Goal: Transaction & Acquisition: Purchase product/service

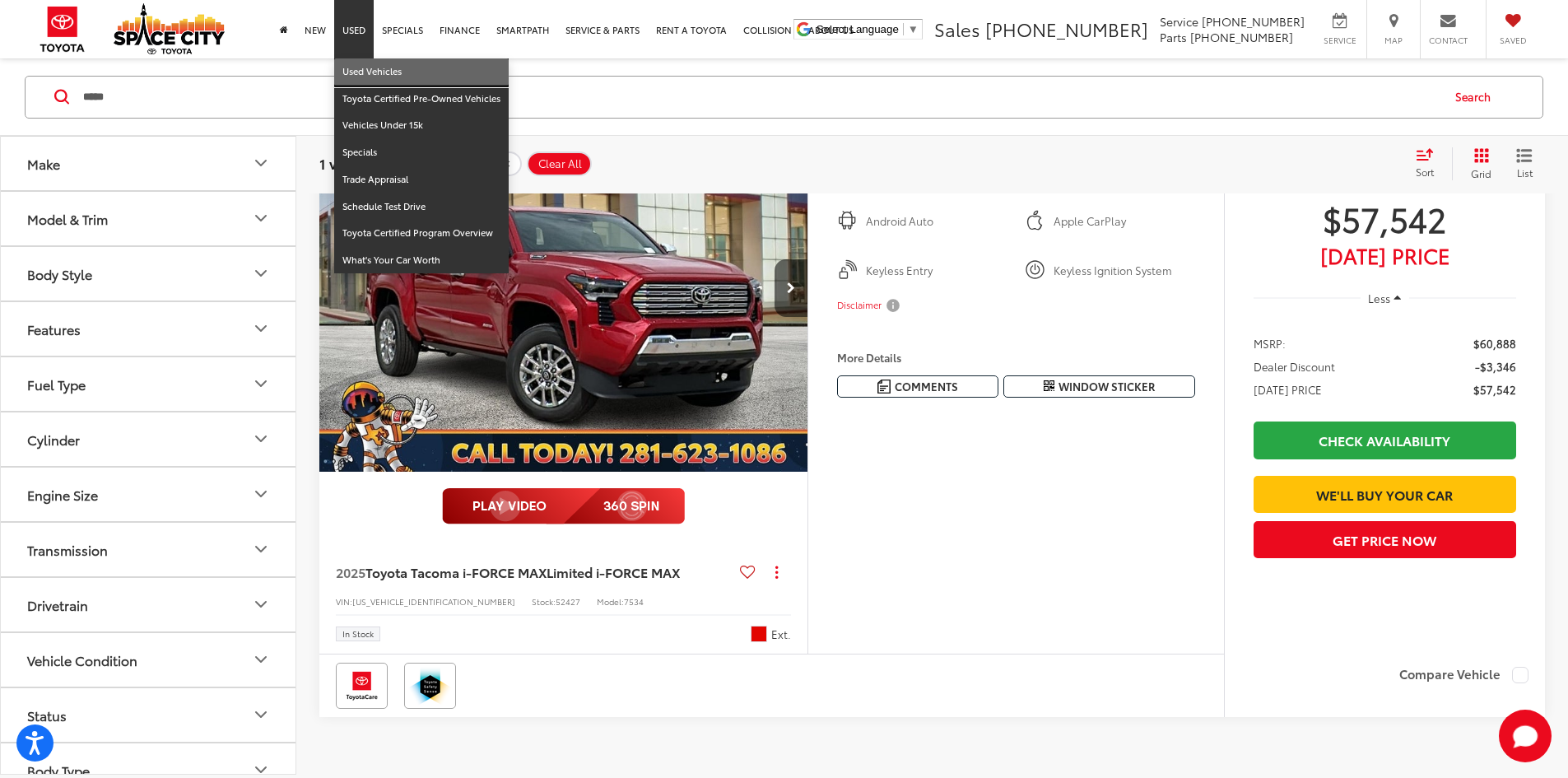
click at [353, 64] on link "Used Vehicles" at bounding box center [422, 72] width 175 height 27
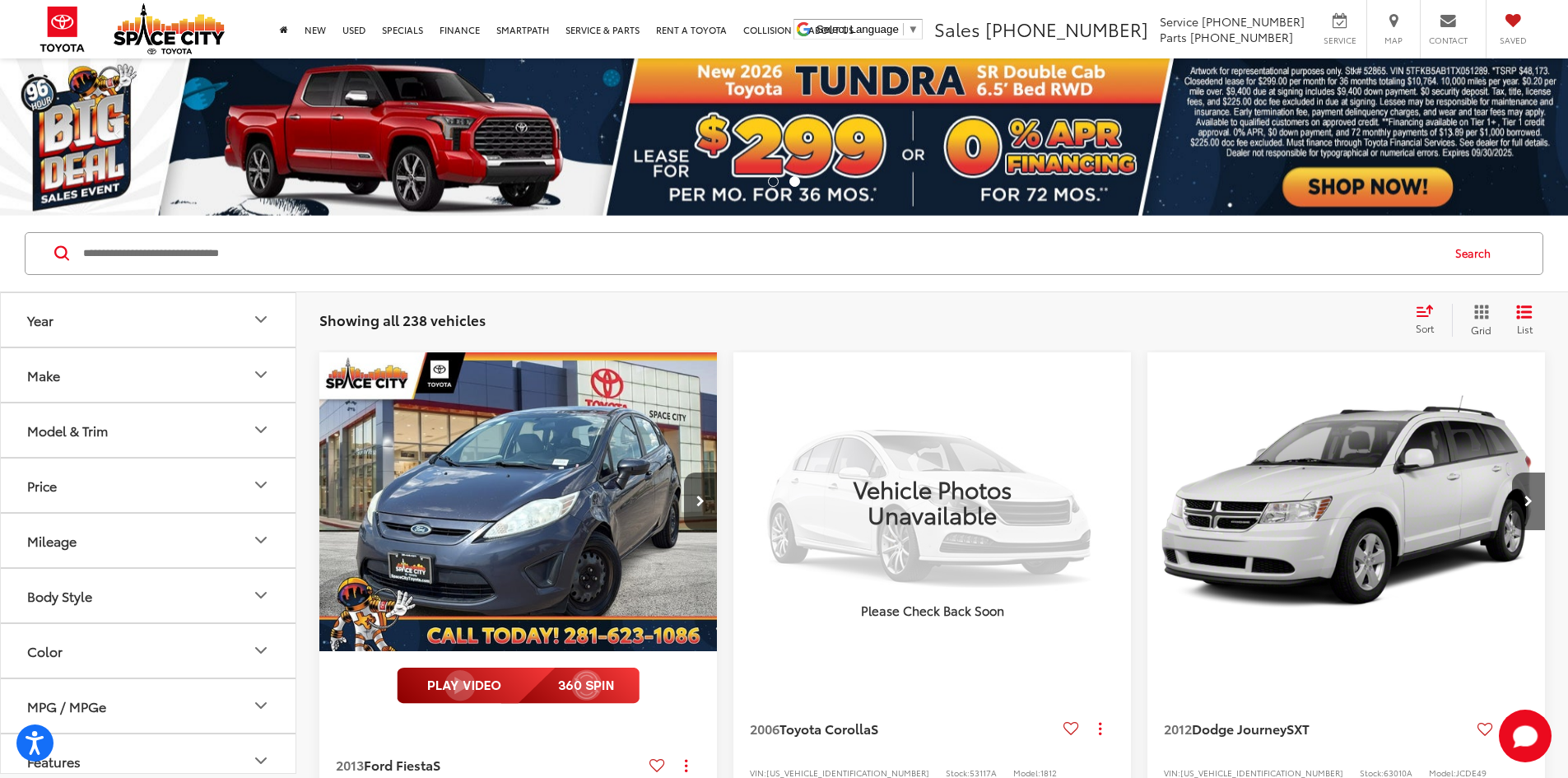
click at [158, 388] on button "Make" at bounding box center [149, 374] width 296 height 53
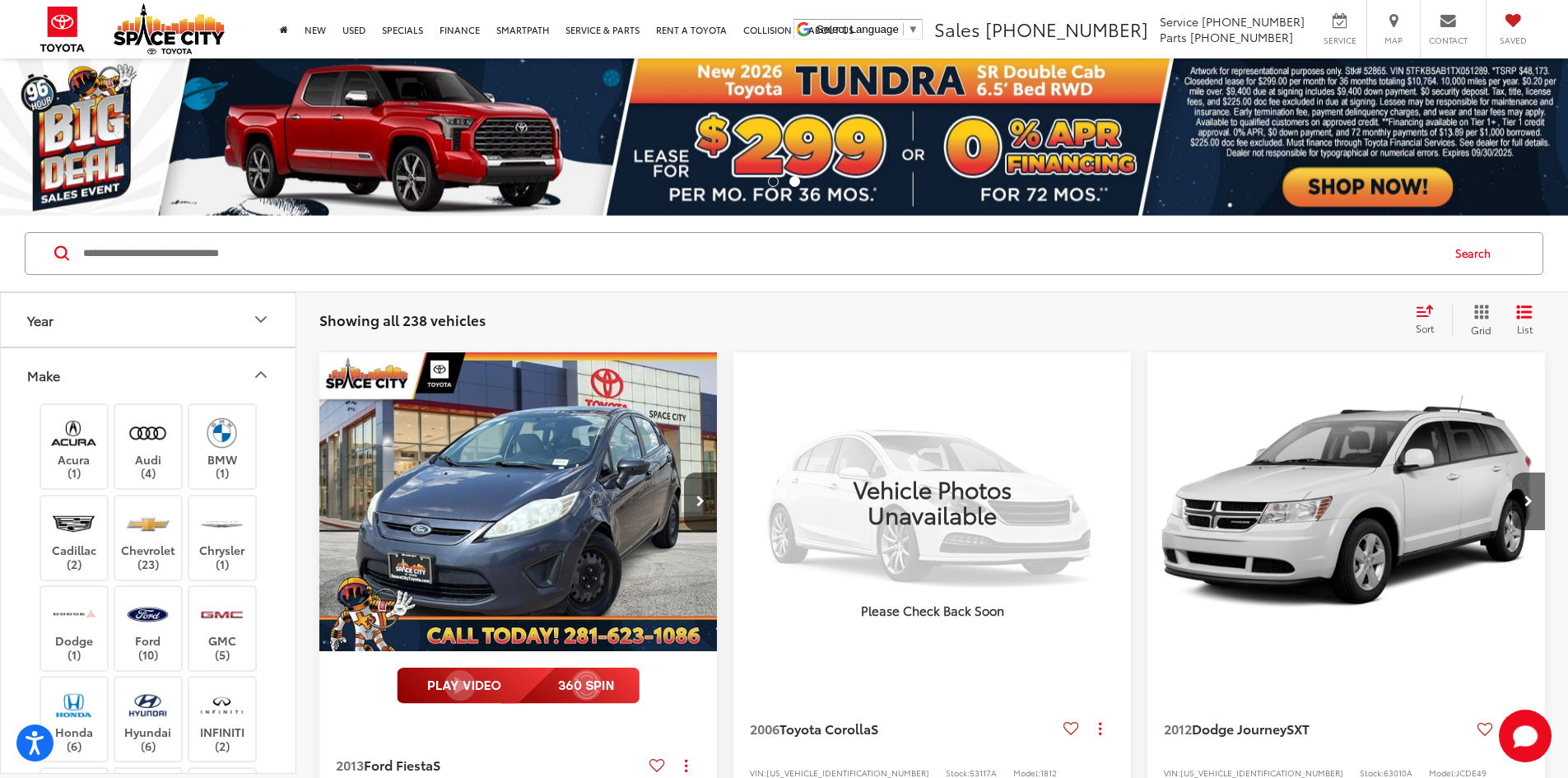
click at [119, 369] on button "Make" at bounding box center [149, 374] width 296 height 53
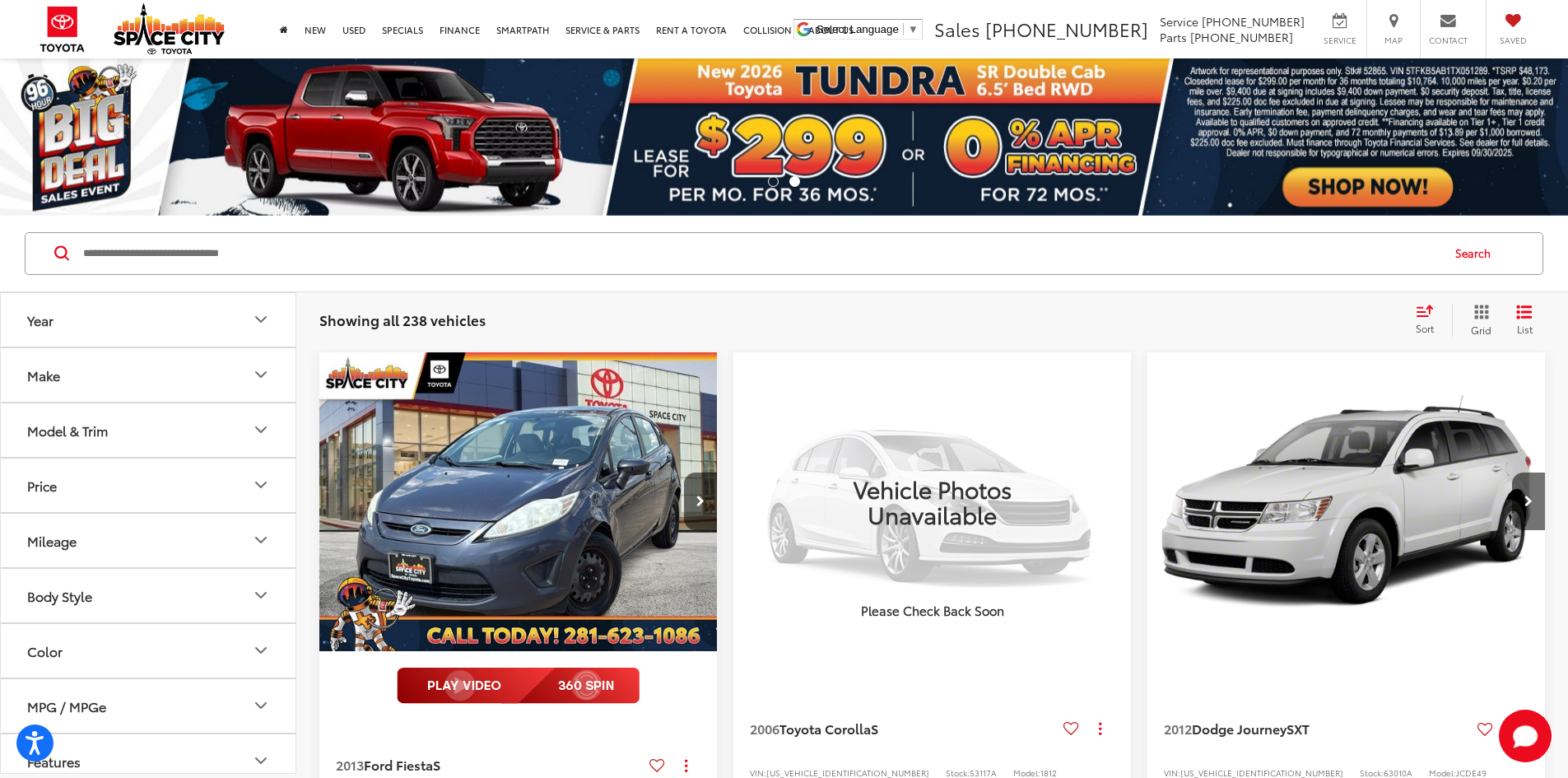
click at [127, 430] on button "Model & Trim" at bounding box center [149, 429] width 296 height 53
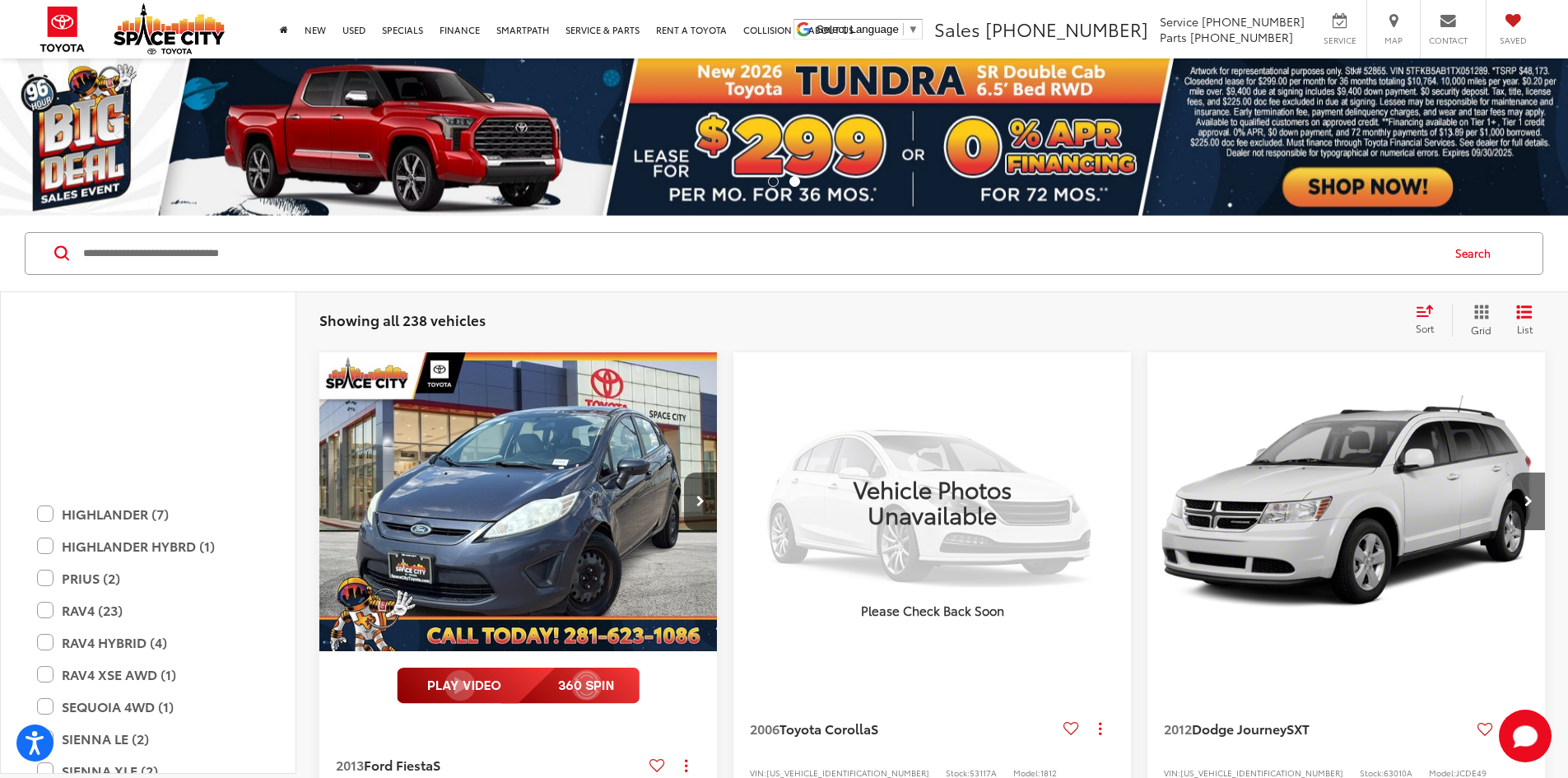
scroll to position [3045, 0]
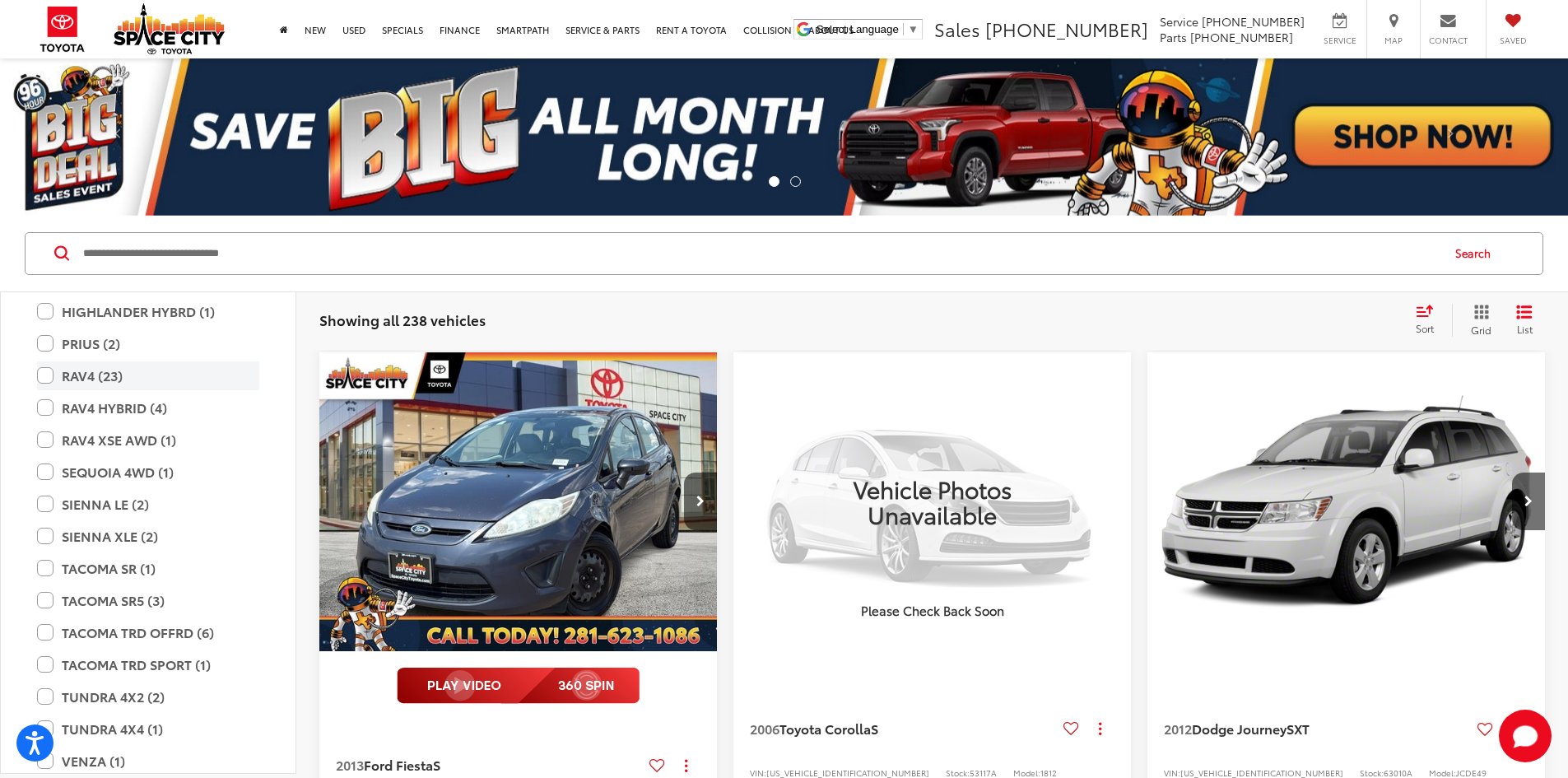
click at [106, 371] on label "RAV4 (23)" at bounding box center [148, 376] width 222 height 29
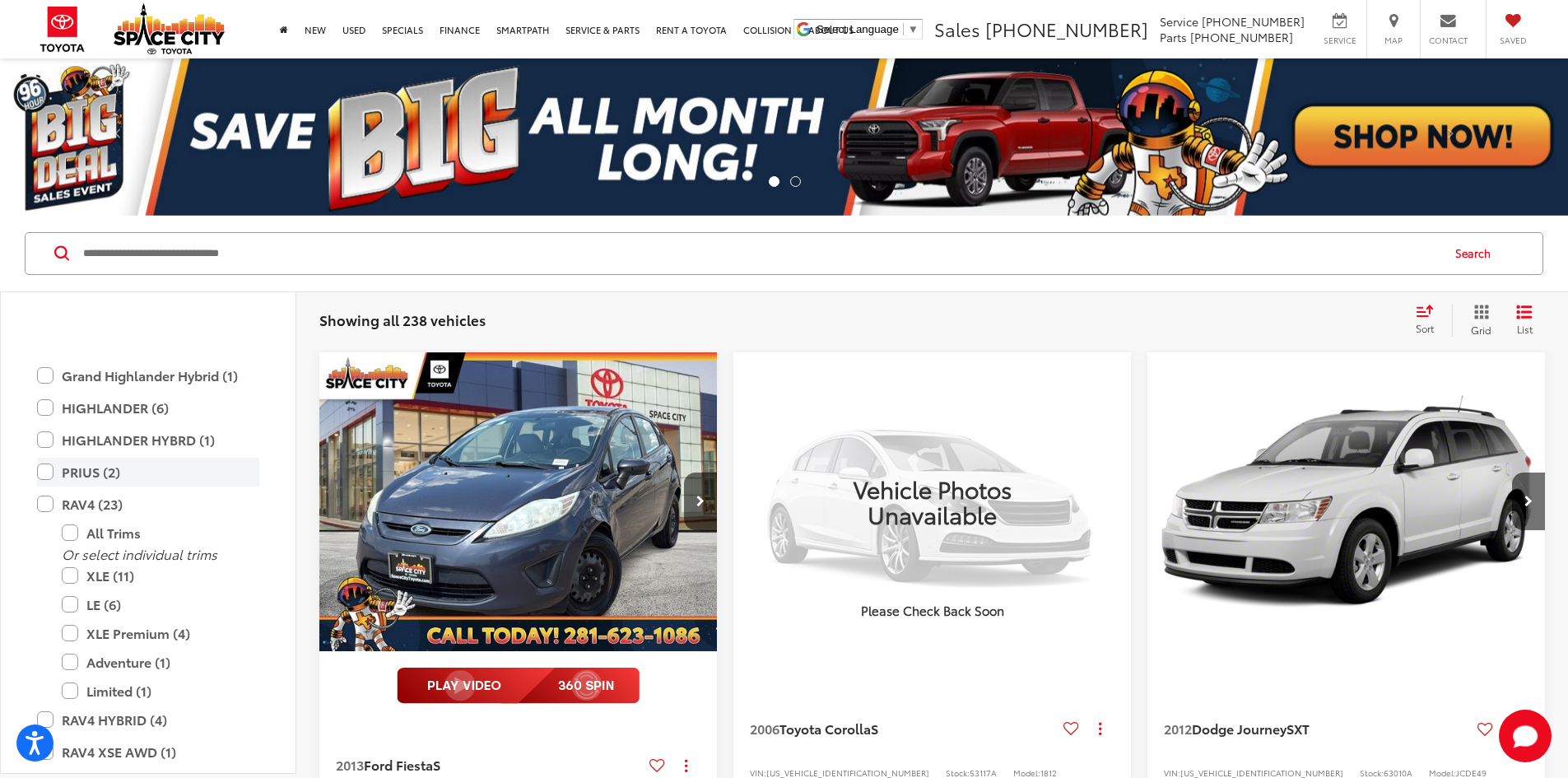
scroll to position [3141, 0]
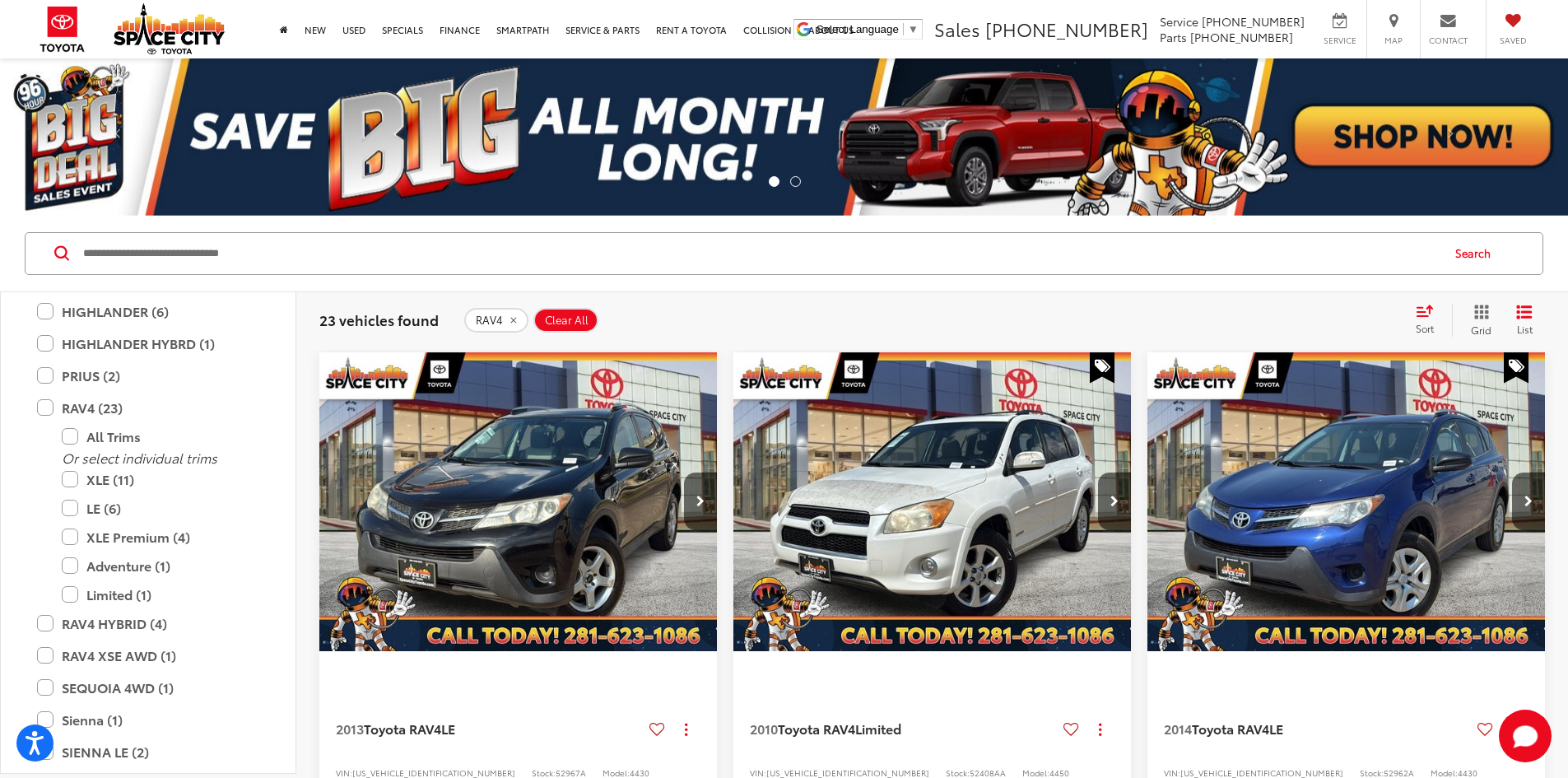
click at [121, 254] on input "Search by Make, Model, or Keyword" at bounding box center [761, 254] width 1358 height 40
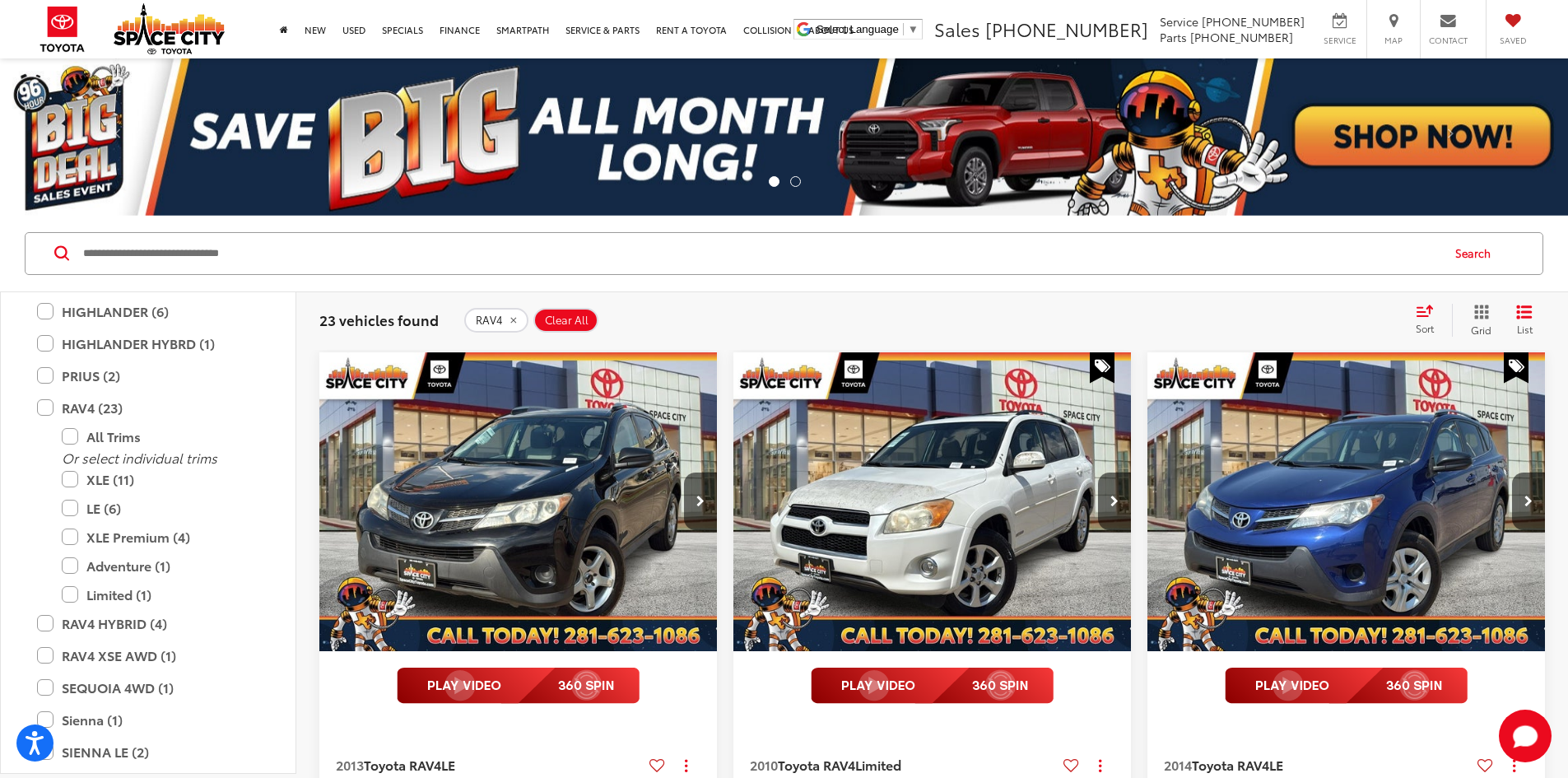
click at [475, 482] on img "2013 Toyota RAV4 LE 0" at bounding box center [519, 502] width 400 height 300
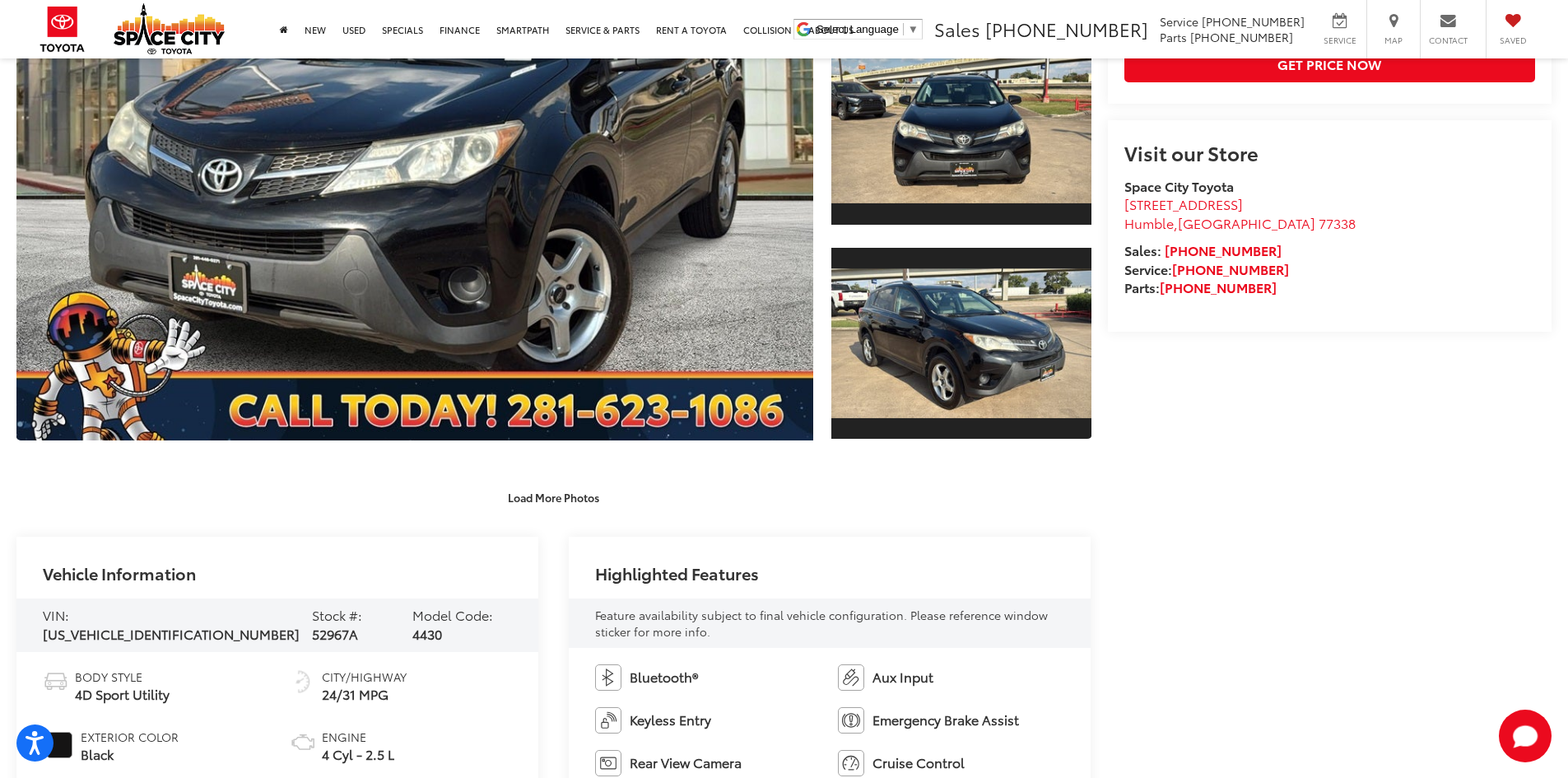
scroll to position [329, 0]
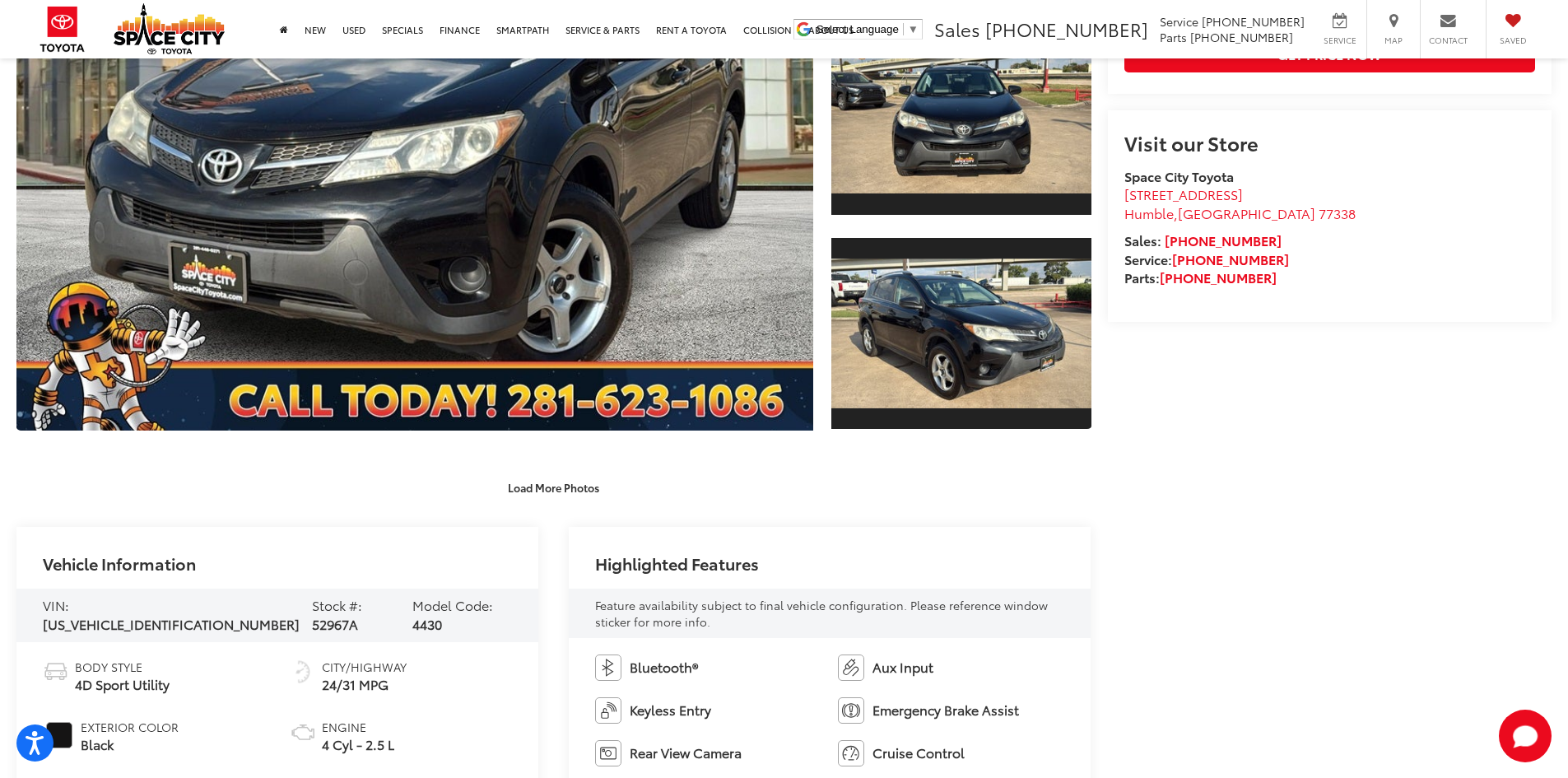
click at [312, 614] on span "52967A" at bounding box center [334, 623] width 46 height 18
copy span "52967A"
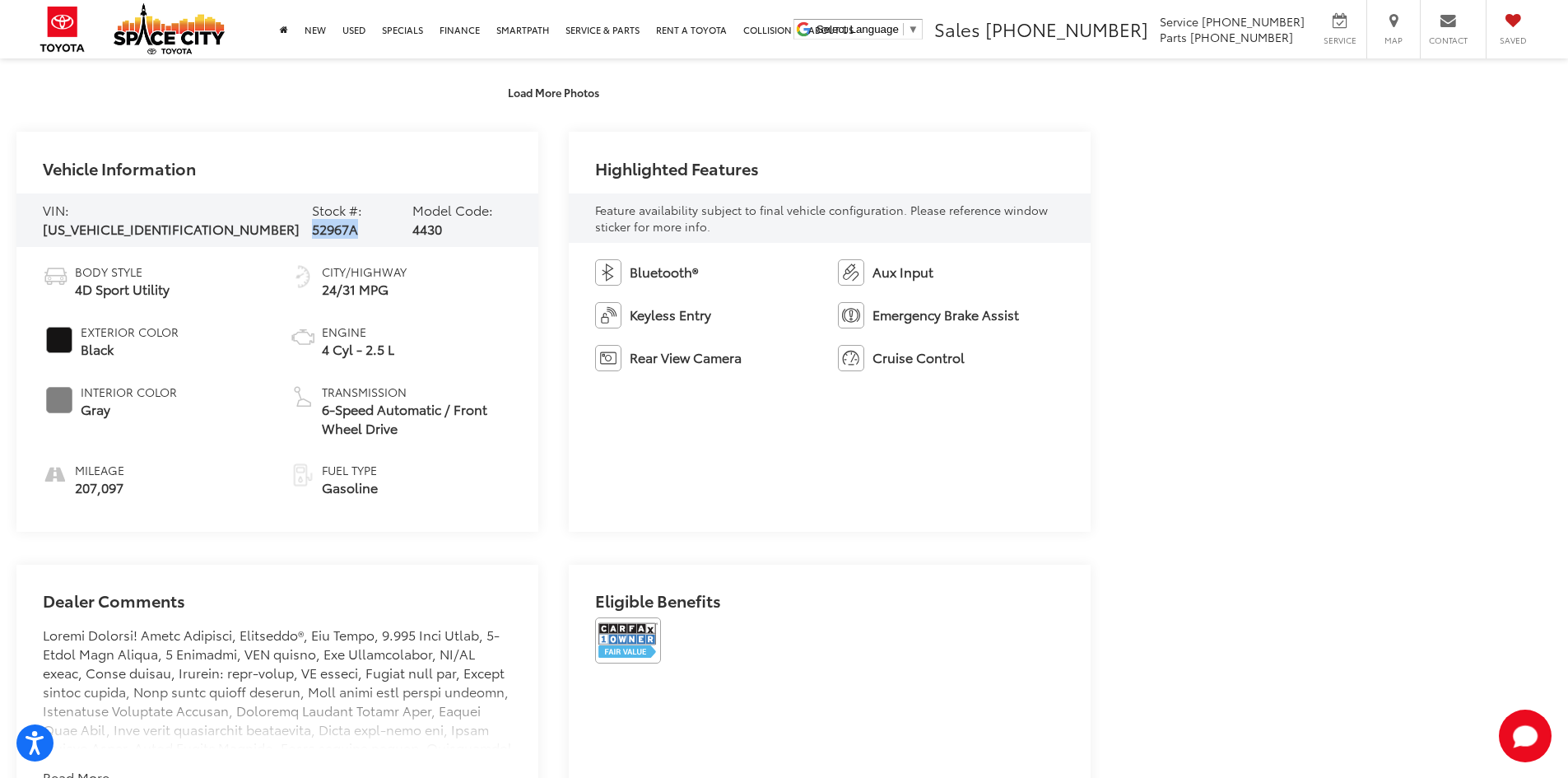
scroll to position [740, 0]
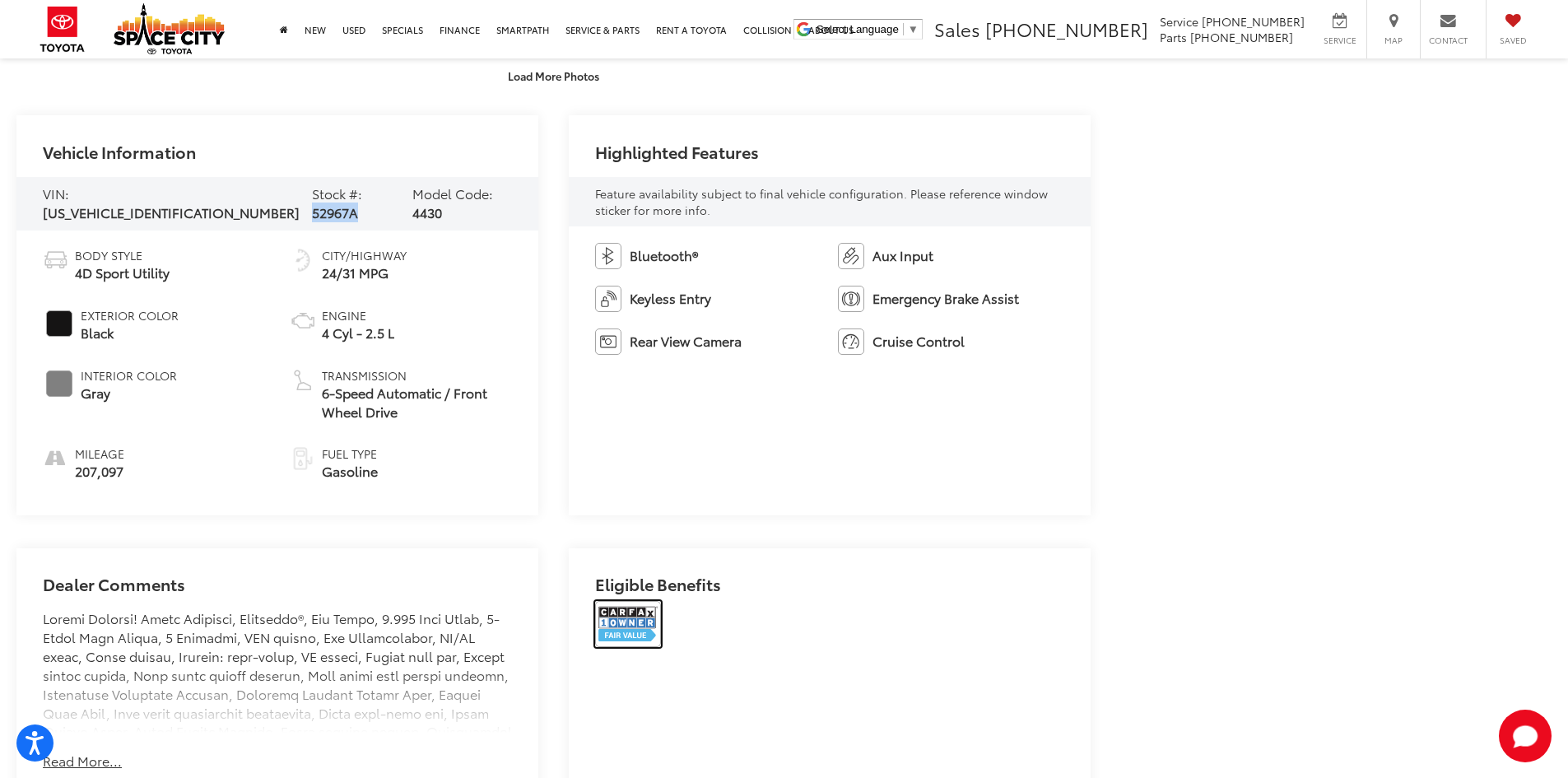
click at [635, 622] on img at bounding box center [629, 623] width 66 height 46
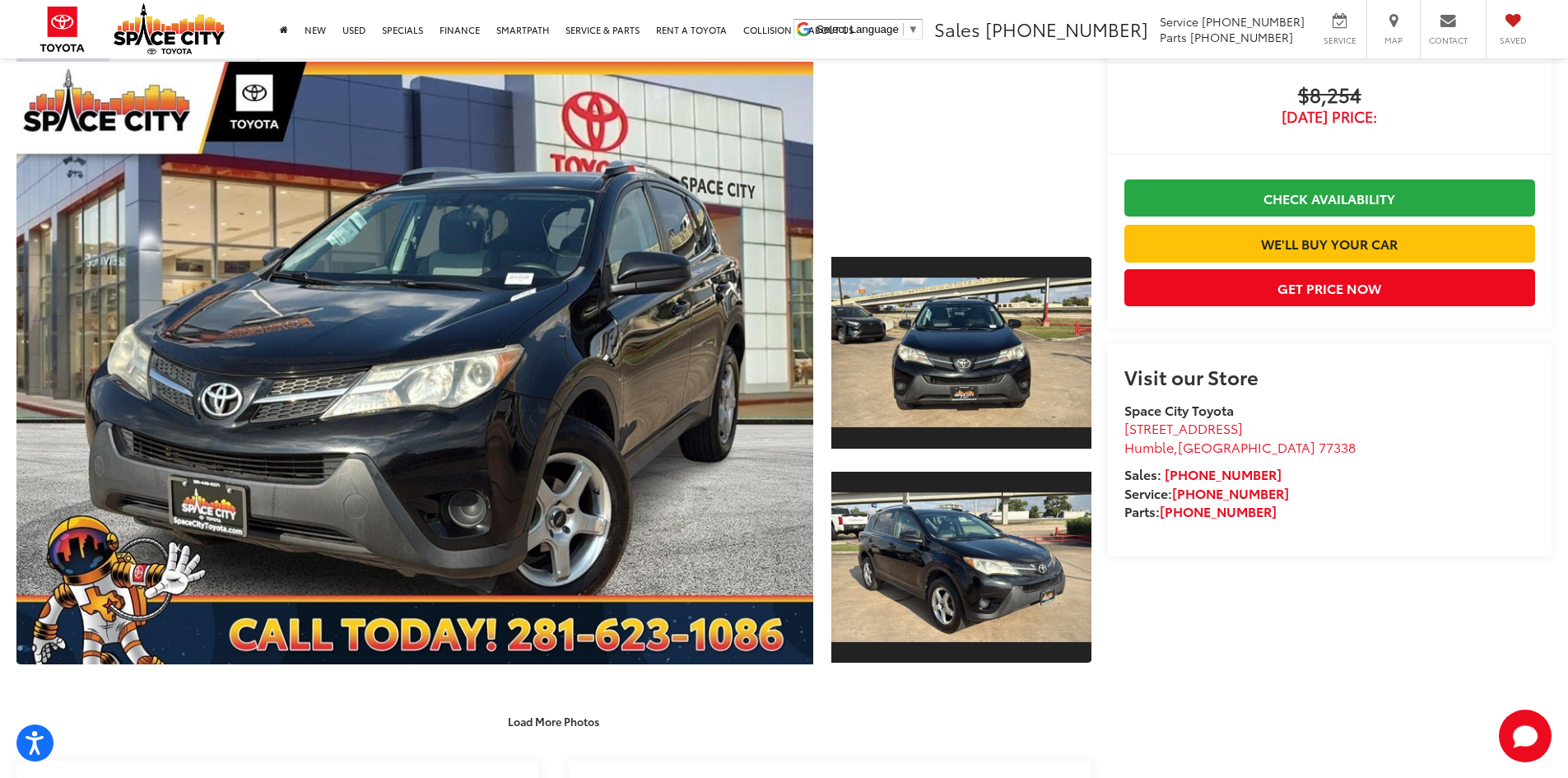
scroll to position [0, 0]
